Goal: Transaction & Acquisition: Purchase product/service

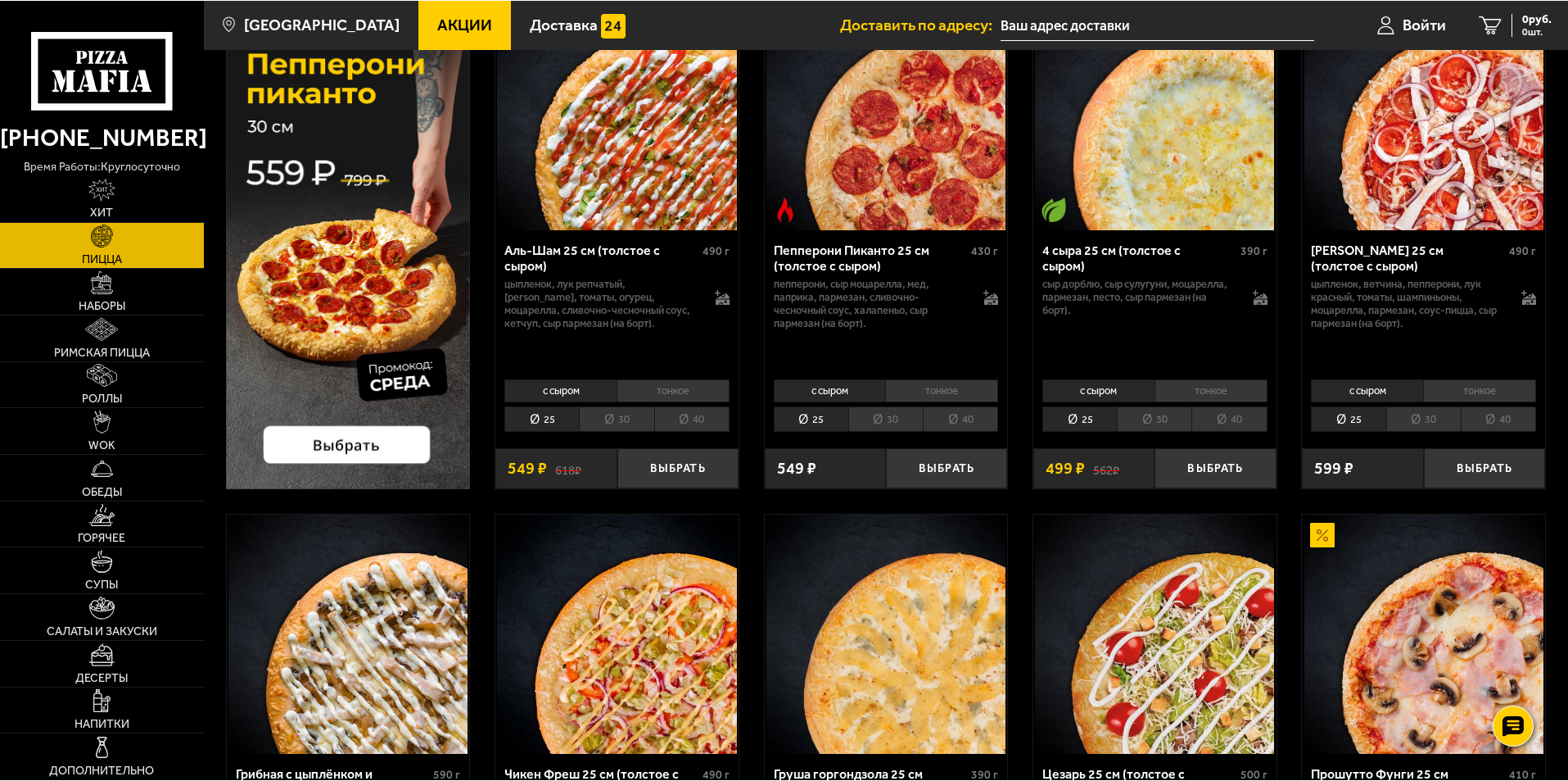
scroll to position [164, 0]
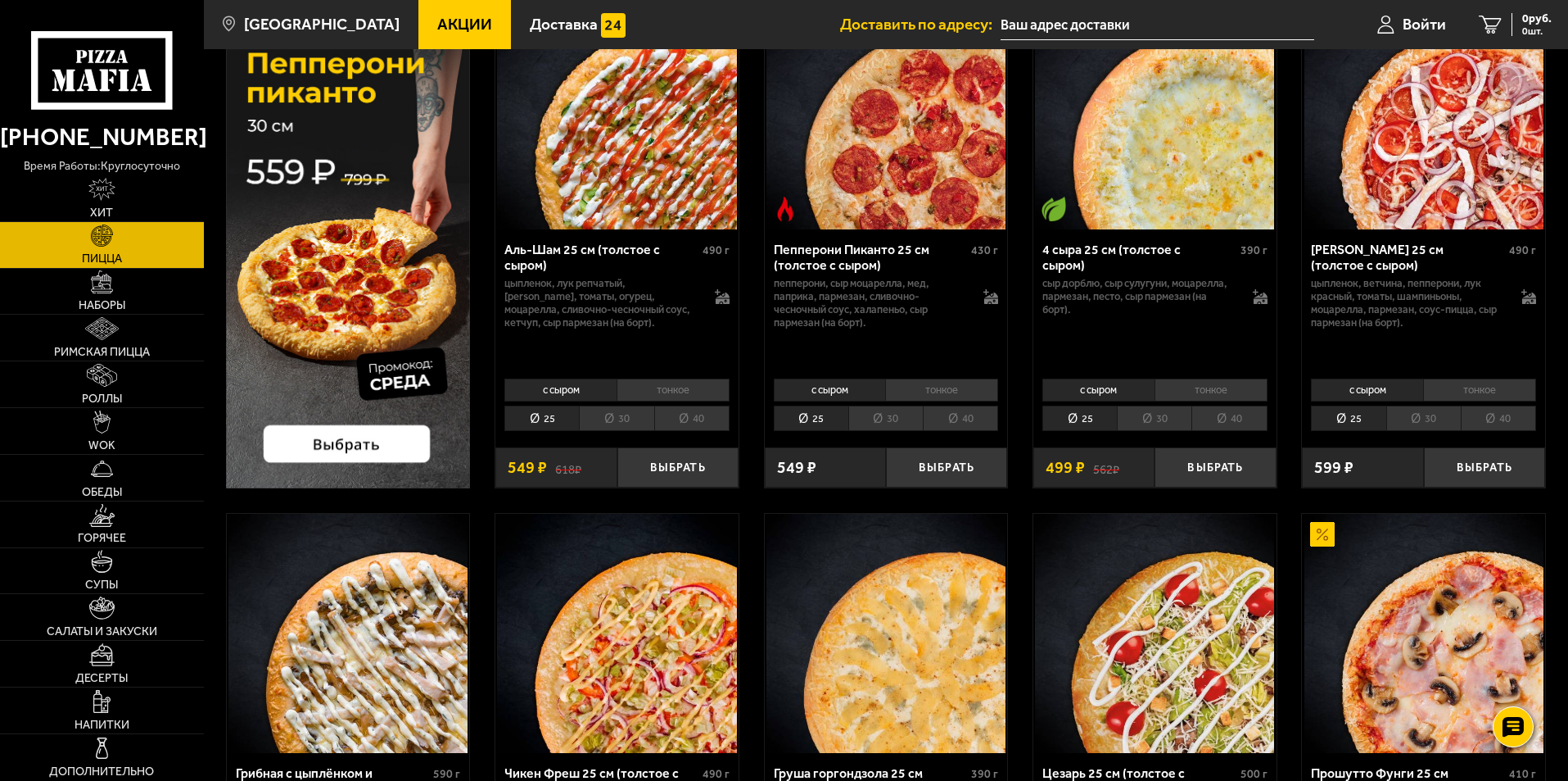
click at [615, 420] on li "30" at bounding box center [615, 418] width 74 height 26
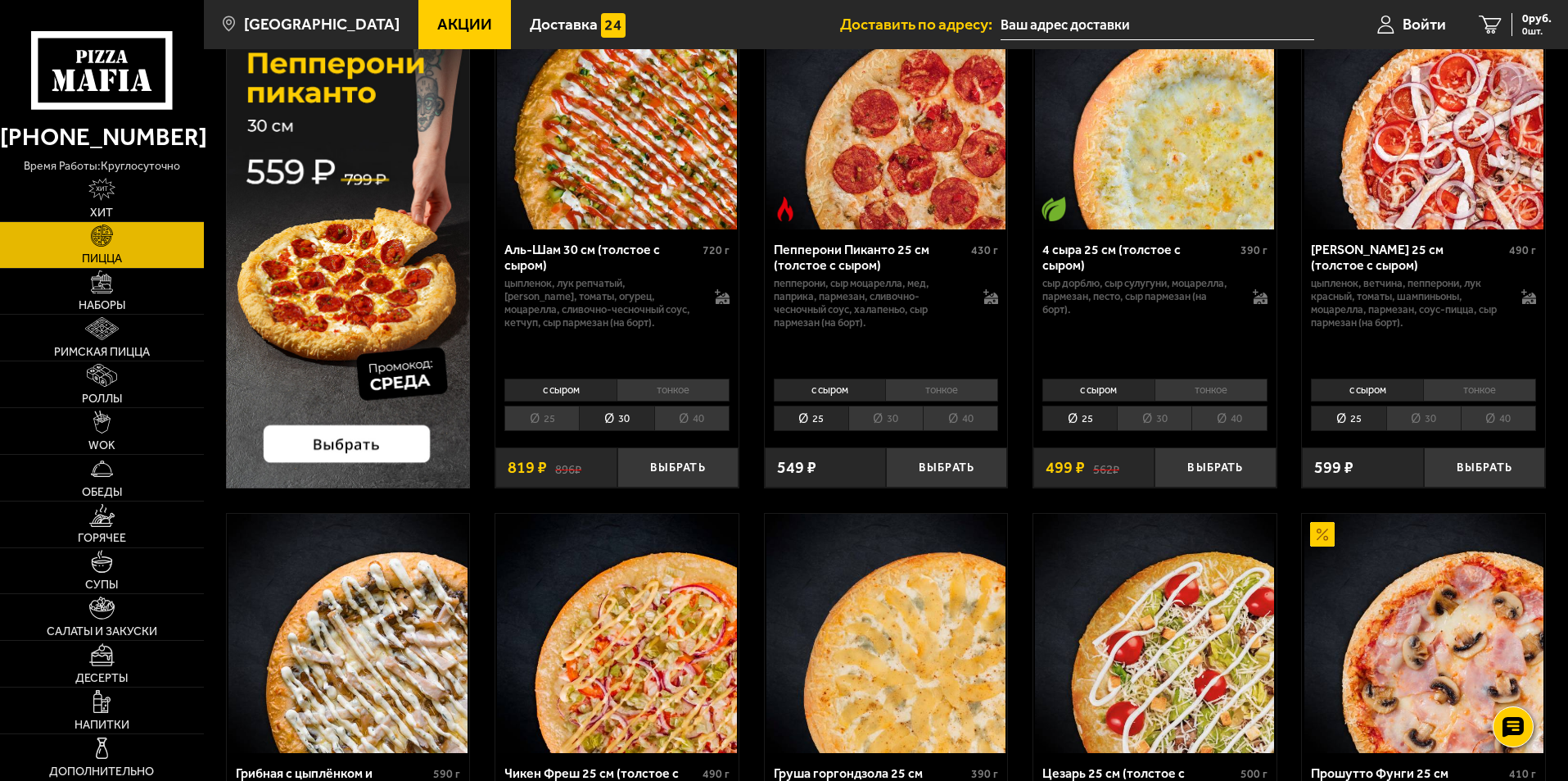
click at [876, 422] on li "30" at bounding box center [886, 418] width 74 height 26
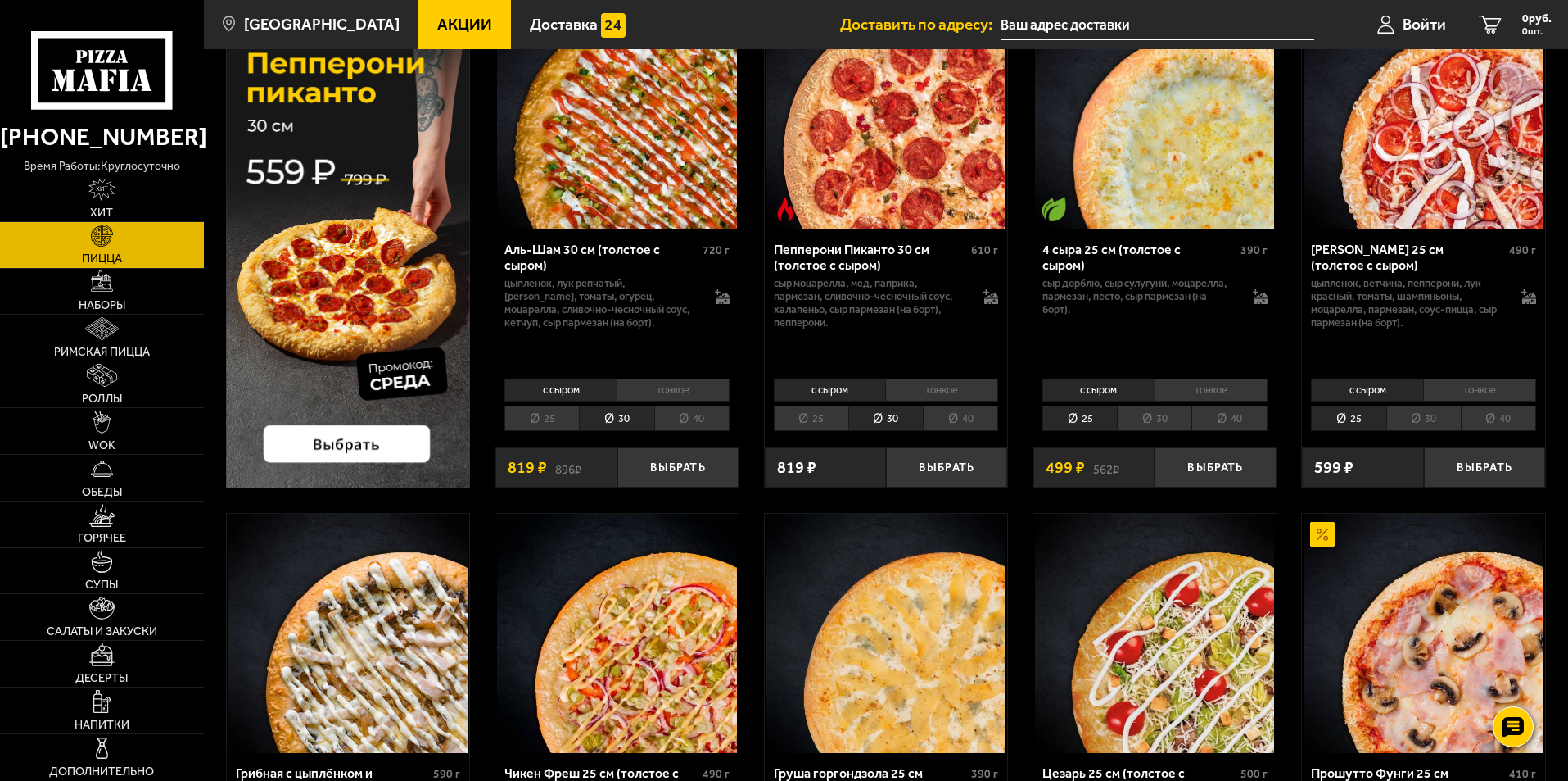
click at [1158, 420] on li "30" at bounding box center [1154, 418] width 74 height 26
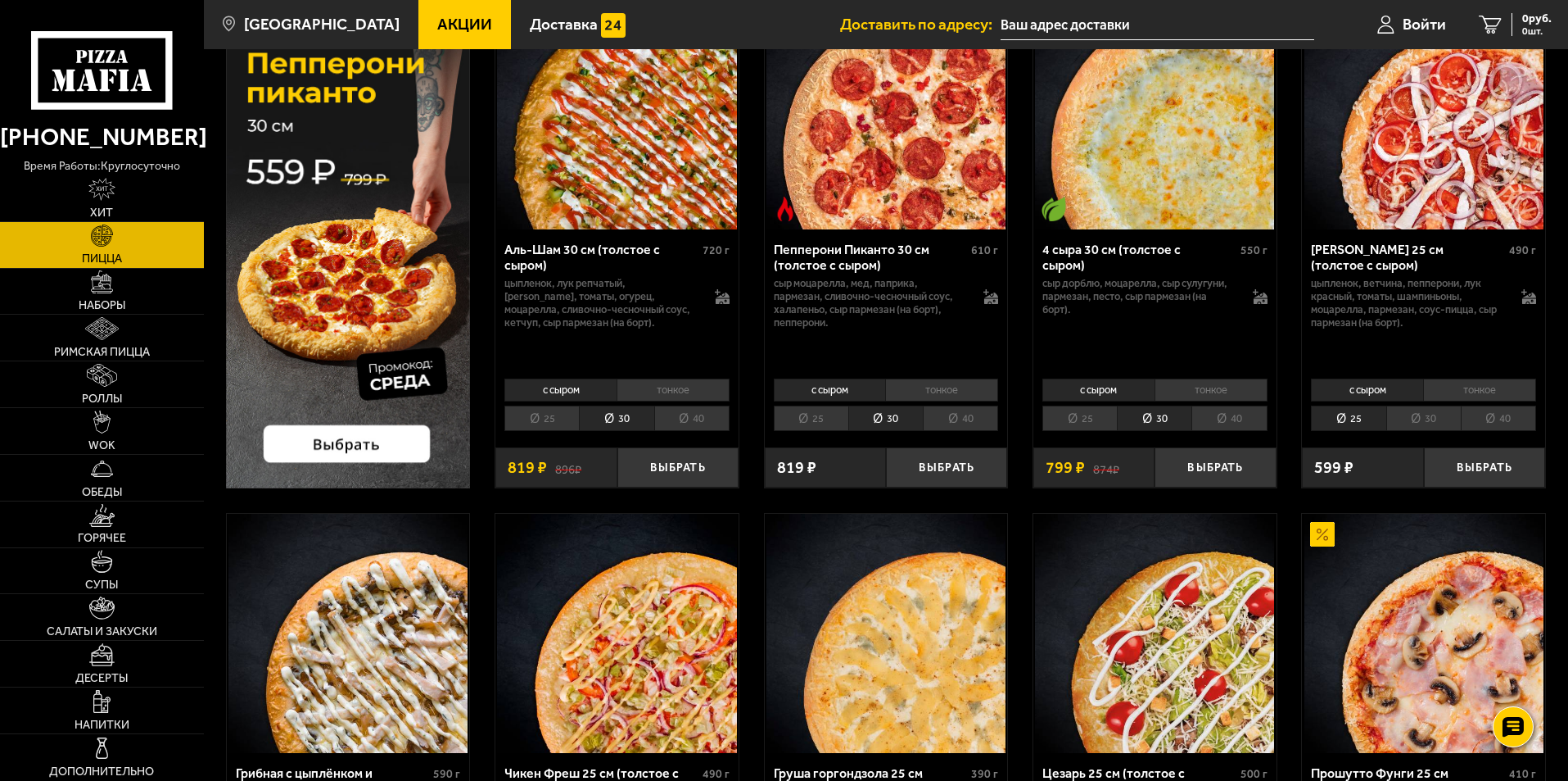
scroll to position [410, 0]
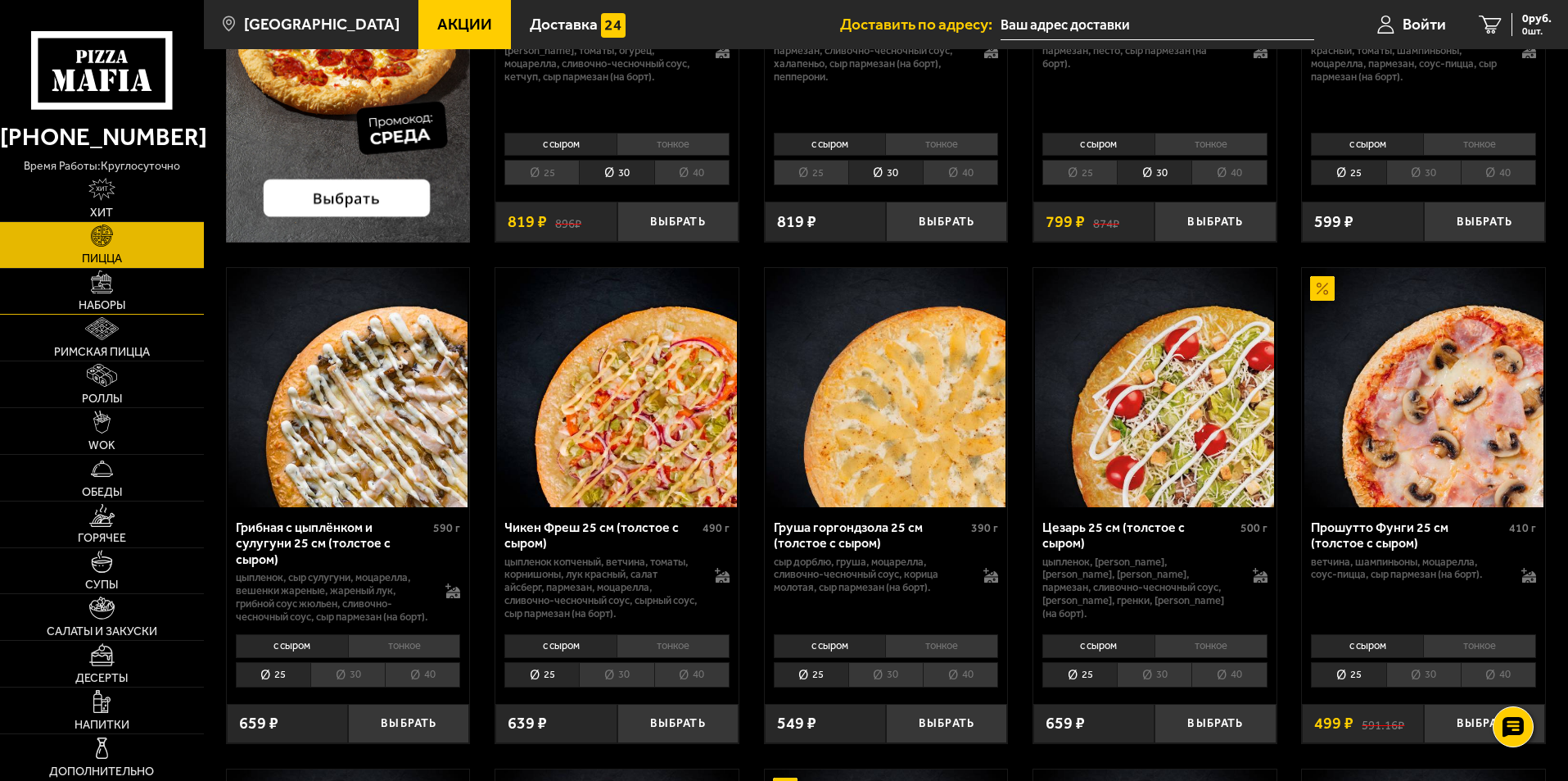
click at [89, 305] on span "Наборы" at bounding box center [102, 305] width 47 height 11
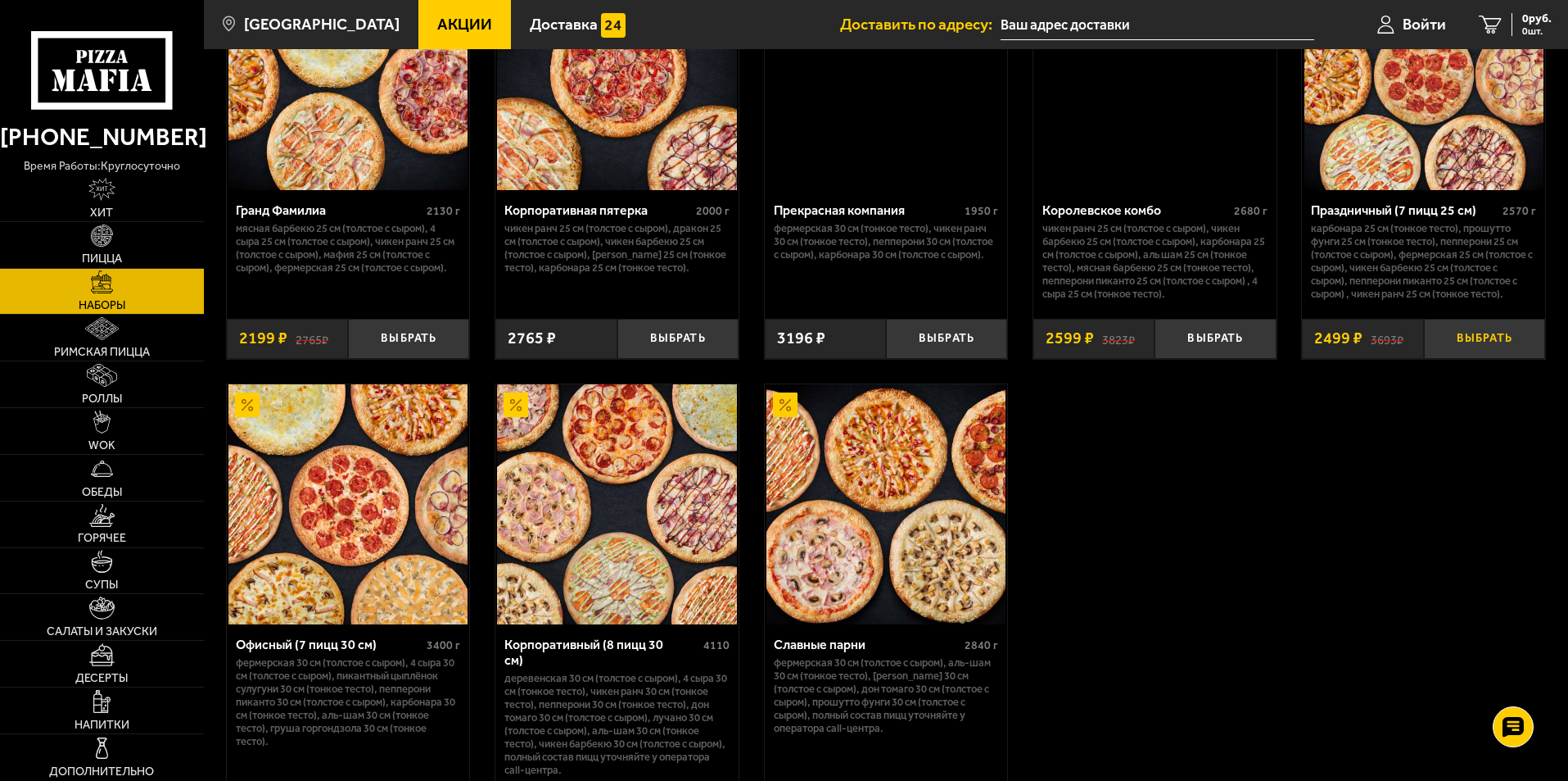
scroll to position [2212, 0]
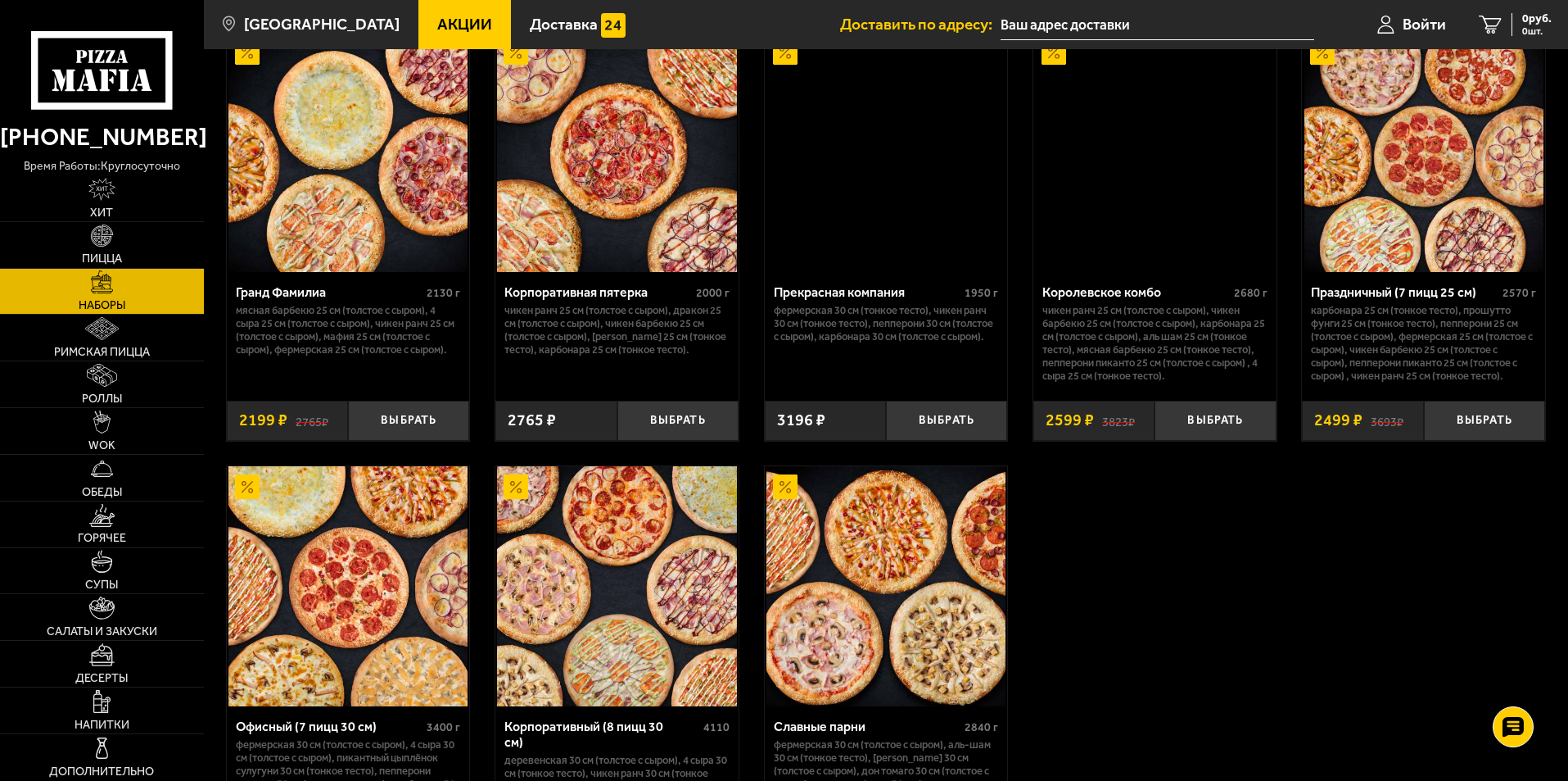
click at [1432, 132] on img at bounding box center [1424, 153] width 239 height 239
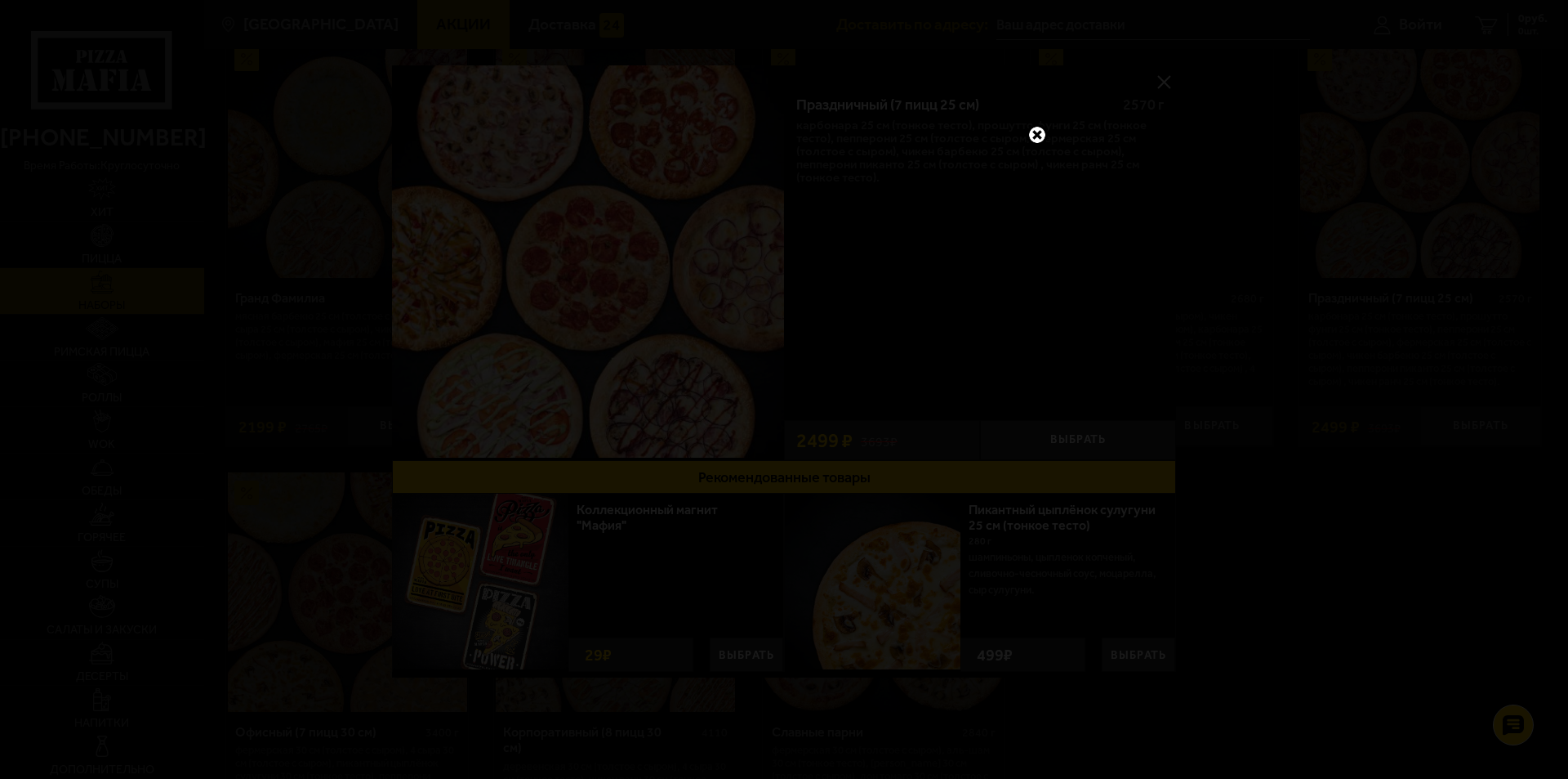
click at [1036, 129] on link at bounding box center [1037, 135] width 21 height 21
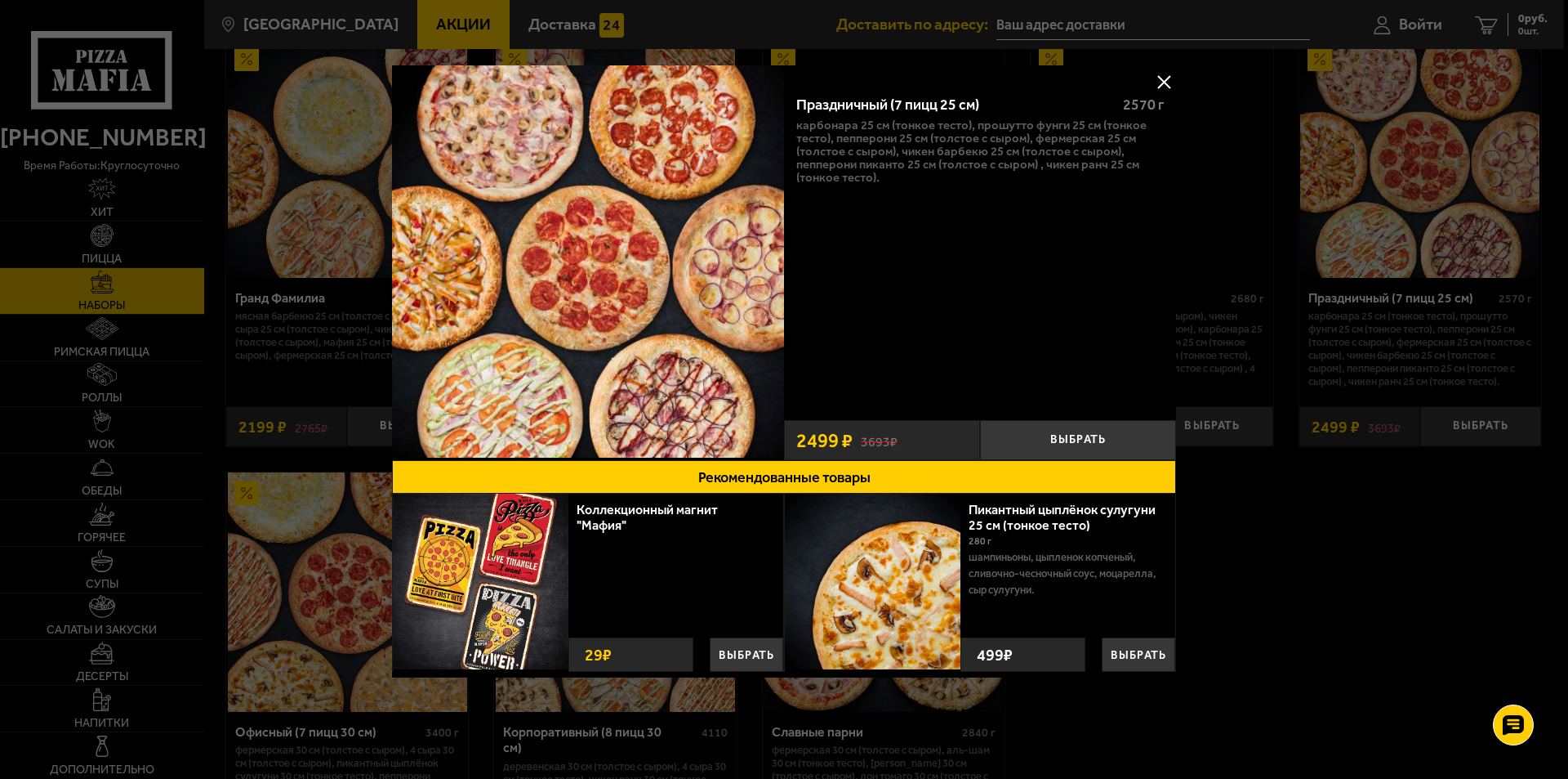
click at [1162, 81] on button at bounding box center [1163, 82] width 25 height 25
